Goal: Transaction & Acquisition: Purchase product/service

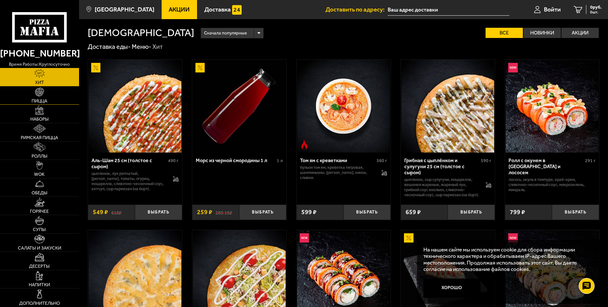
click at [41, 94] on img at bounding box center [39, 91] width 9 height 9
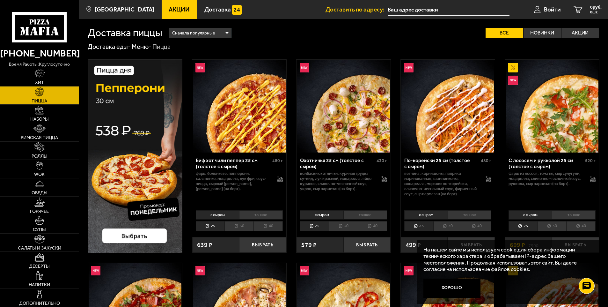
click at [583, 227] on li "40" at bounding box center [580, 226] width 29 height 10
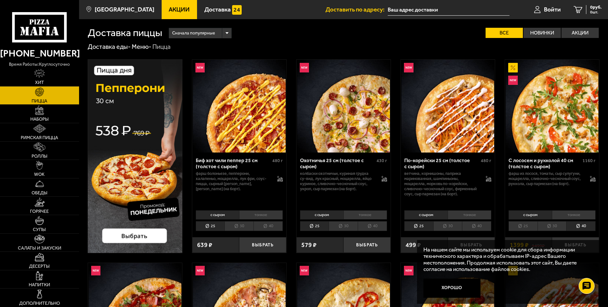
click at [525, 227] on li "25" at bounding box center [523, 226] width 29 height 10
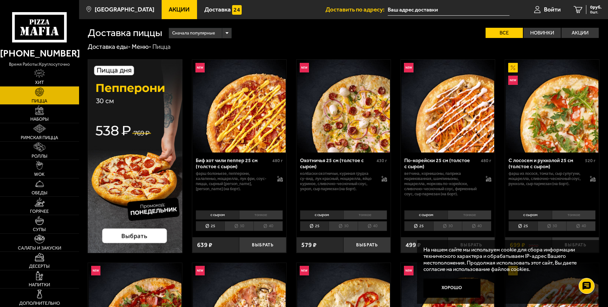
click at [549, 226] on li "30" at bounding box center [552, 226] width 29 height 10
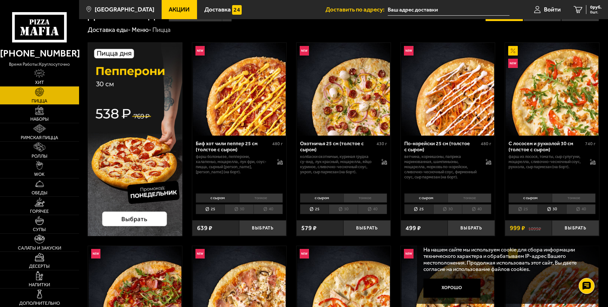
scroll to position [32, 0]
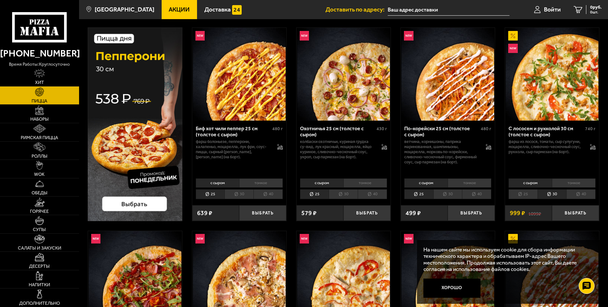
click at [582, 185] on li "тонкое" at bounding box center [574, 182] width 44 height 9
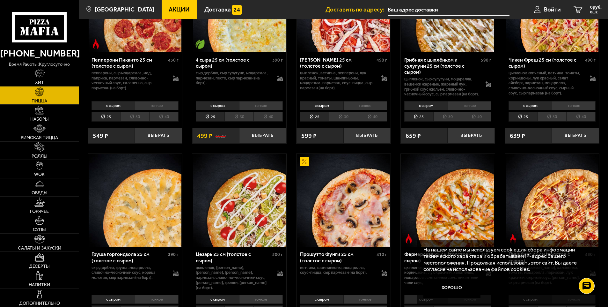
scroll to position [415, 0]
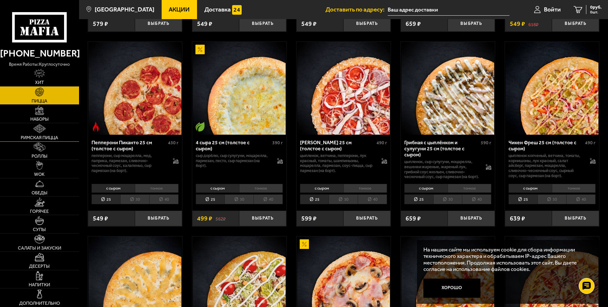
click at [43, 133] on img at bounding box center [39, 128] width 13 height 9
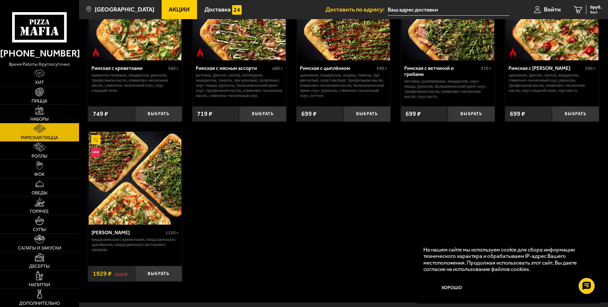
scroll to position [96, 0]
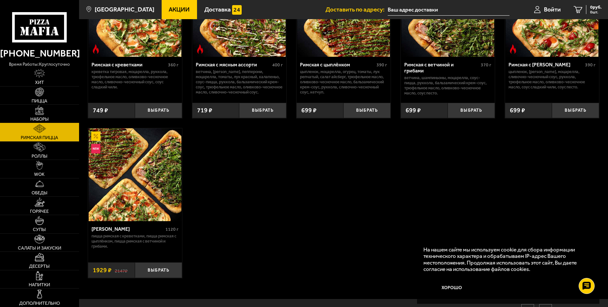
drag, startPoint x: 40, startPoint y: 115, endPoint x: 45, endPoint y: 120, distance: 6.8
click at [39, 115] on link "Наборы" at bounding box center [39, 114] width 79 height 18
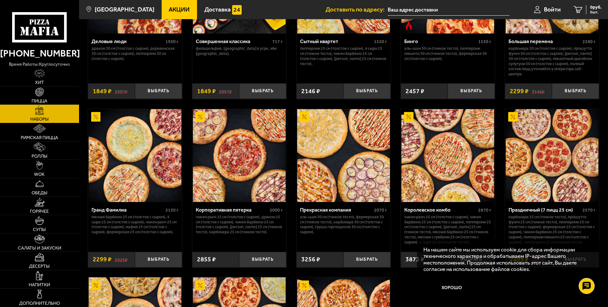
scroll to position [797, 0]
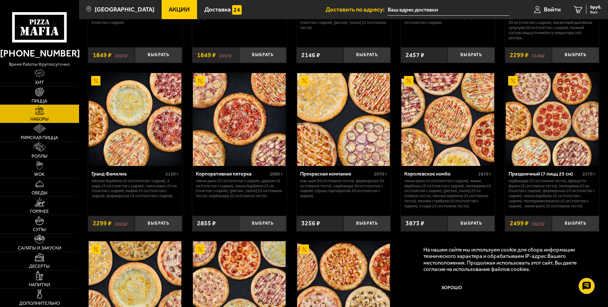
click at [412, 175] on div "Королевское комбо" at bounding box center [440, 174] width 72 height 6
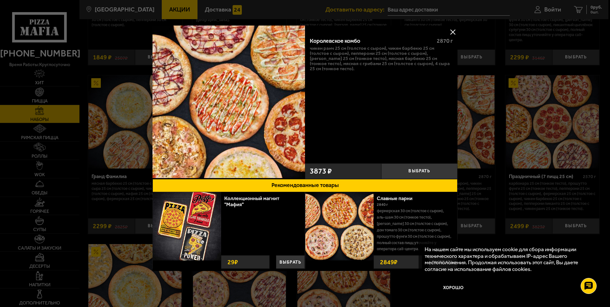
click at [451, 32] on button at bounding box center [453, 32] width 10 height 10
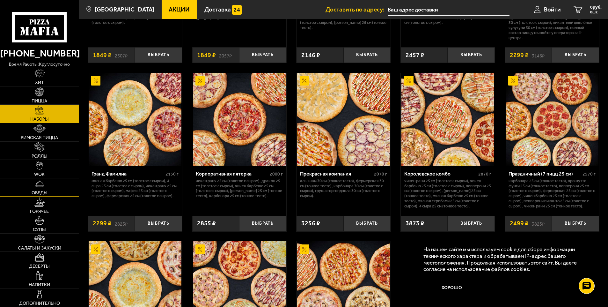
click at [42, 186] on img at bounding box center [39, 183] width 9 height 9
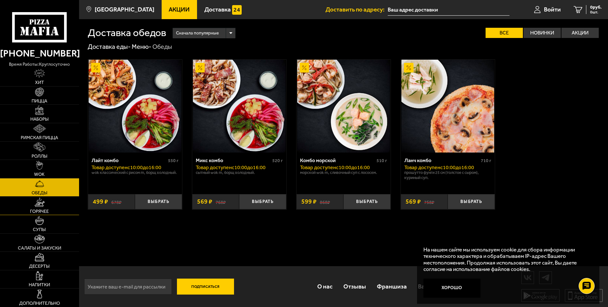
drag, startPoint x: 42, startPoint y: 210, endPoint x: 38, endPoint y: 208, distance: 4.2
click at [41, 210] on span "Горячее" at bounding box center [39, 211] width 19 height 4
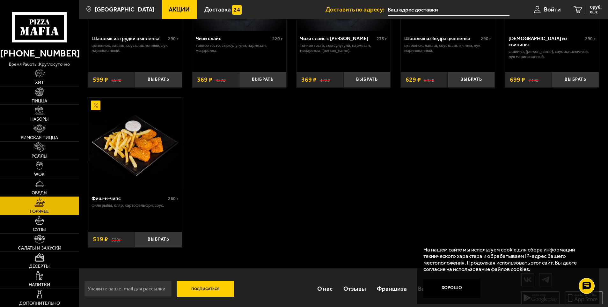
scroll to position [478, 0]
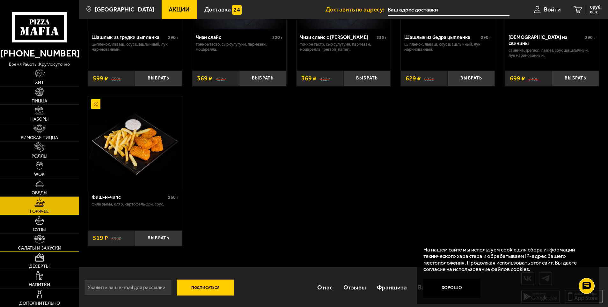
click at [40, 242] on img at bounding box center [39, 238] width 10 height 9
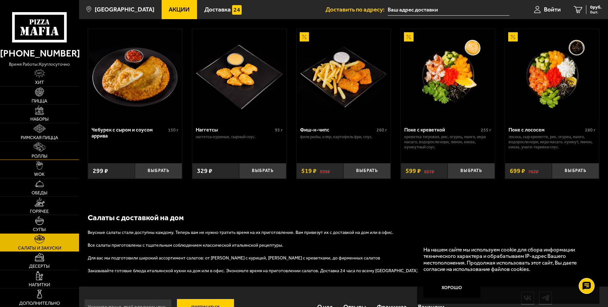
scroll to position [376, 0]
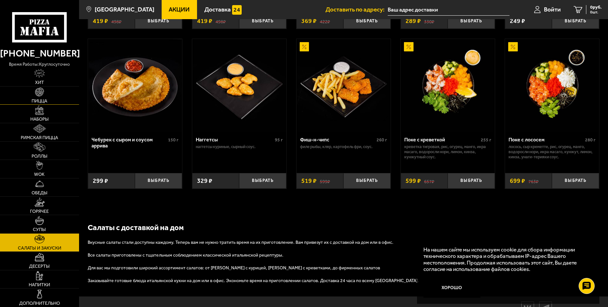
click at [39, 94] on img at bounding box center [39, 91] width 9 height 9
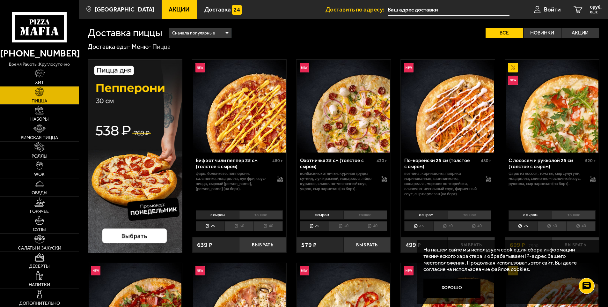
click at [255, 215] on li "тонкое" at bounding box center [261, 214] width 44 height 9
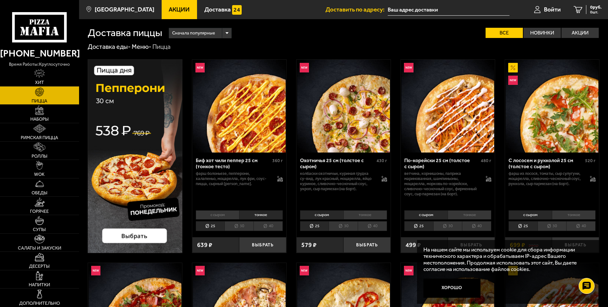
click at [240, 225] on li "30" at bounding box center [238, 226] width 29 height 10
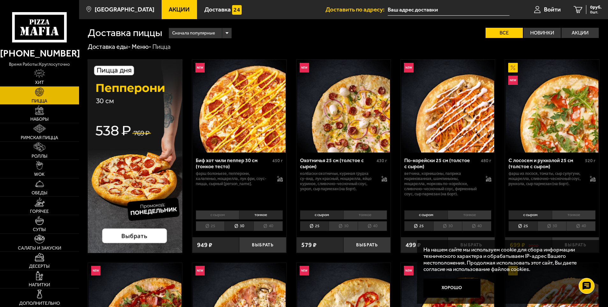
click at [212, 214] on li "с сыром" at bounding box center [217, 214] width 43 height 9
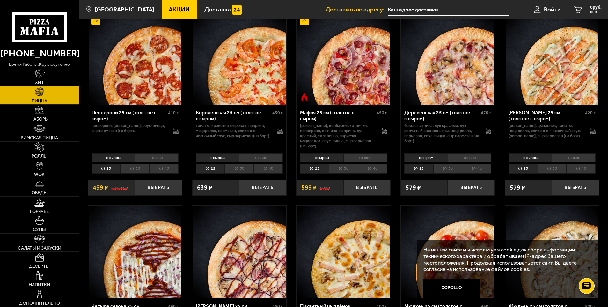
scroll to position [733, 0]
